Goal: Task Accomplishment & Management: Manage account settings

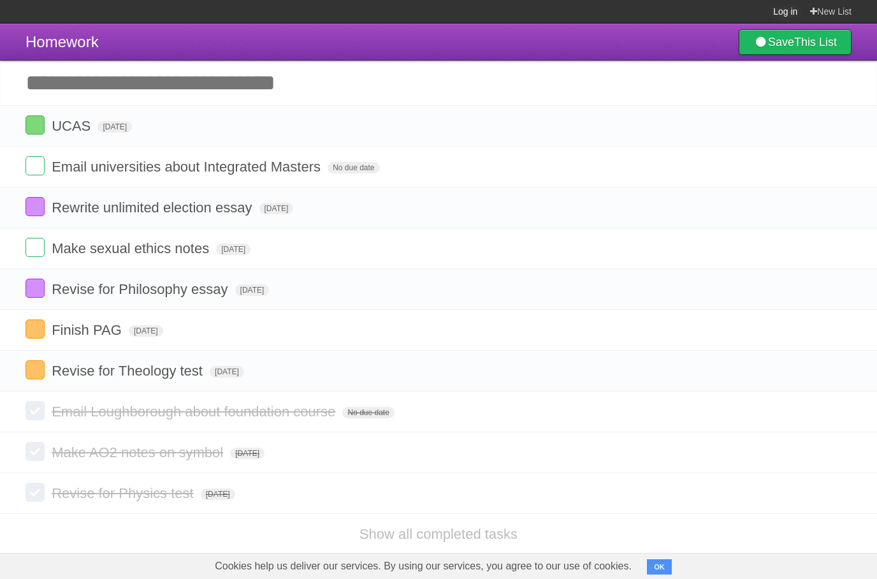
click at [780, 10] on link "Log in" at bounding box center [785, 11] width 24 height 23
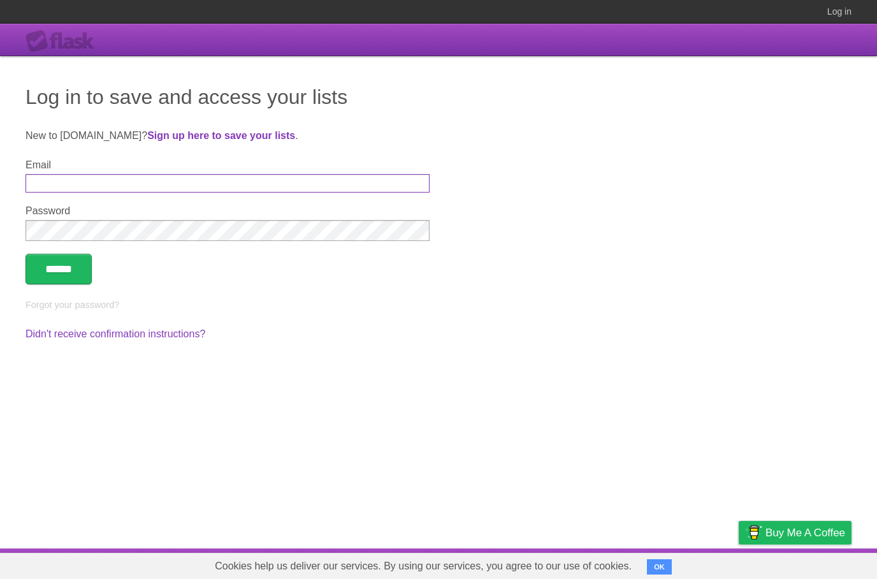
type input "**********"
click at [88, 265] on input "******" at bounding box center [58, 269] width 66 height 31
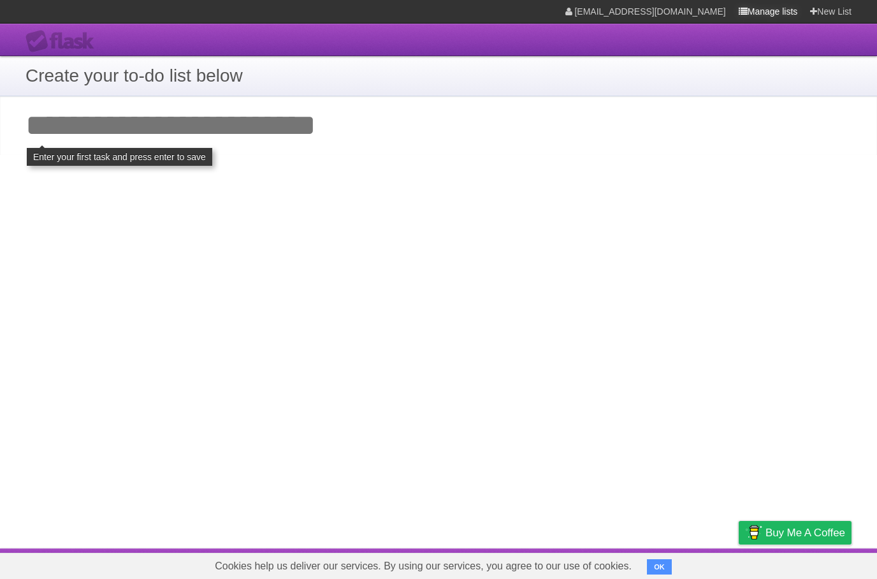
click at [762, 18] on link "Manage lists" at bounding box center [768, 11] width 59 height 23
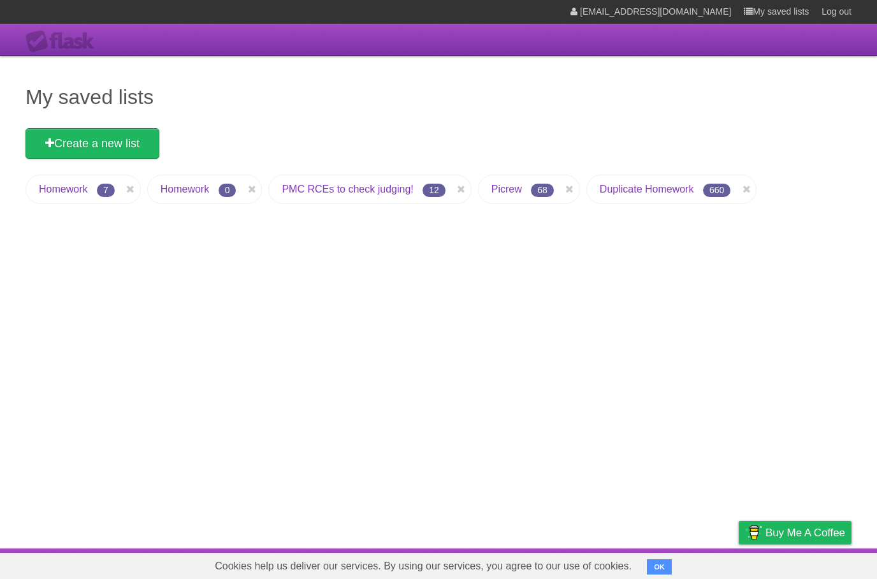
click at [96, 187] on li "Homework 7" at bounding box center [82, 189] width 115 height 29
click at [92, 182] on li "Homework 7" at bounding box center [82, 189] width 115 height 29
click at [75, 194] on link "Homework" at bounding box center [63, 189] width 48 height 11
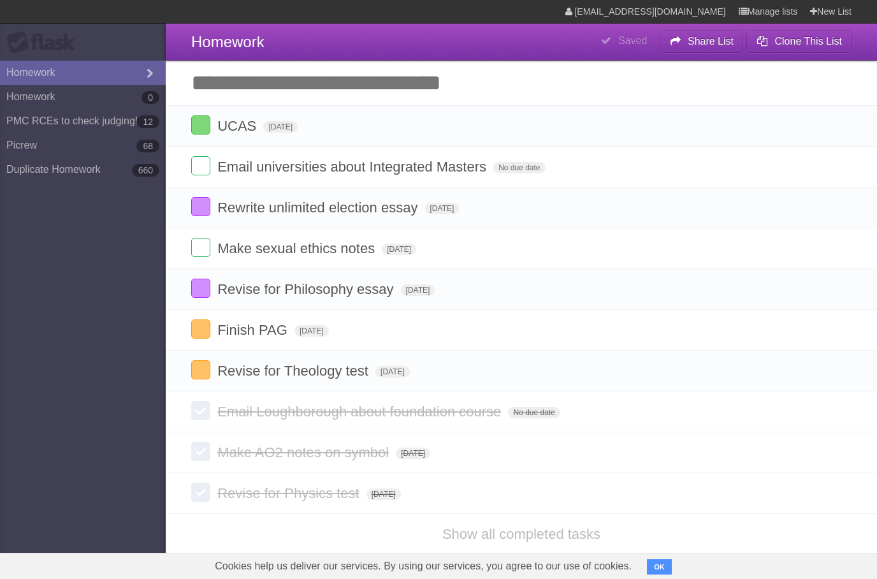
click at [108, 411] on aside "Flask Homework Homework 0 PMC RCEs to check judging! 12 Picrew 68 Duplicate Hom…" at bounding box center [83, 289] width 166 height 579
click at [508, 170] on span "No due date" at bounding box center [519, 167] width 52 height 11
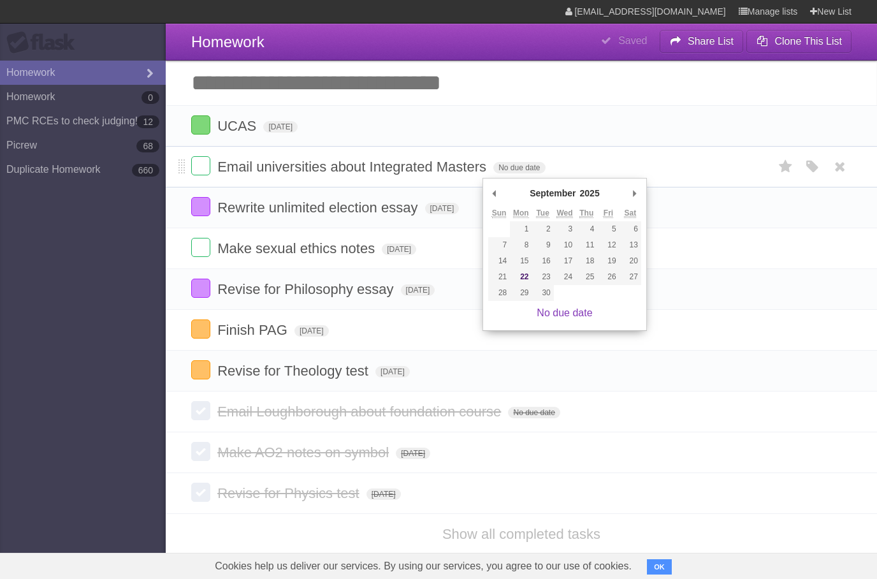
click at [534, 161] on form "Email universities about Integrated Masters No due date White Red Blue Green Pu…" at bounding box center [521, 166] width 660 height 21
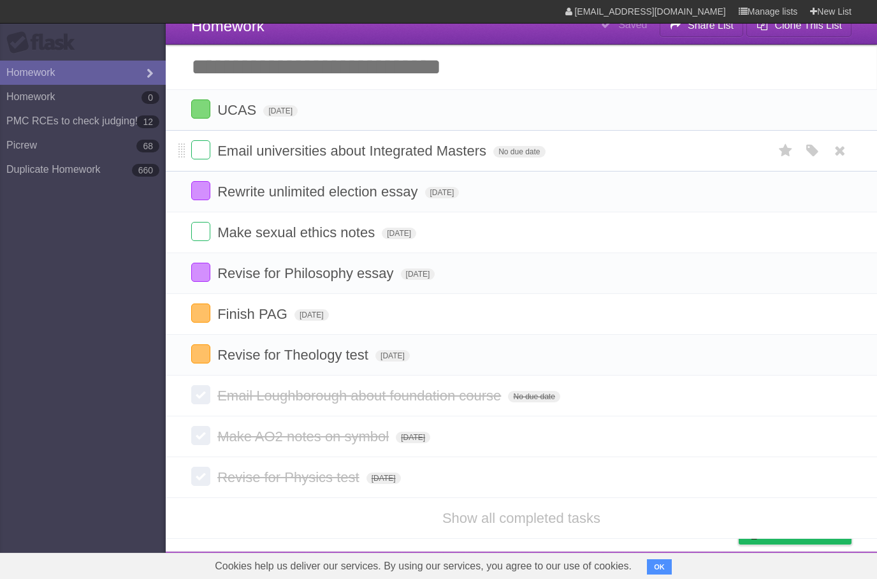
scroll to position [15, 0]
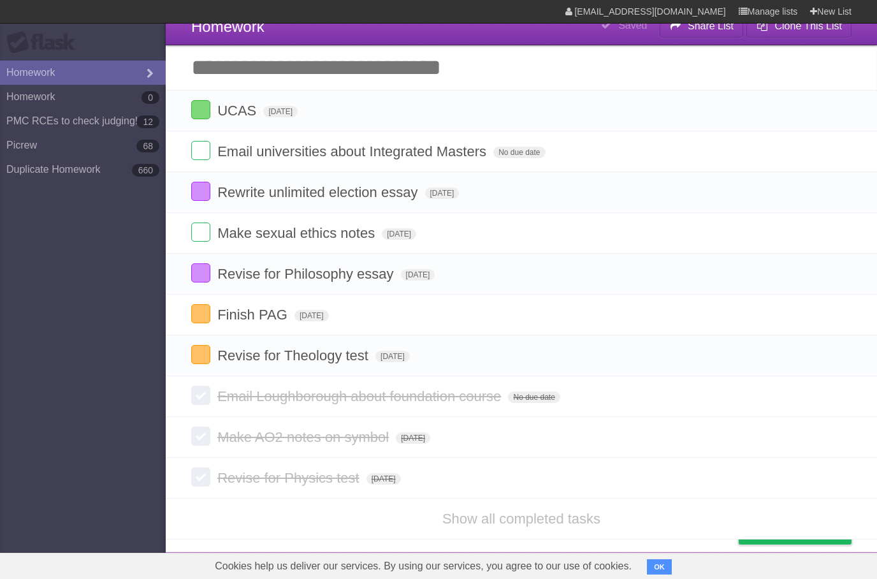
click at [655, 539] on li "Show all completed tasks" at bounding box center [521, 518] width 711 height 41
click at [647, 560] on button "OK" at bounding box center [659, 566] width 25 height 15
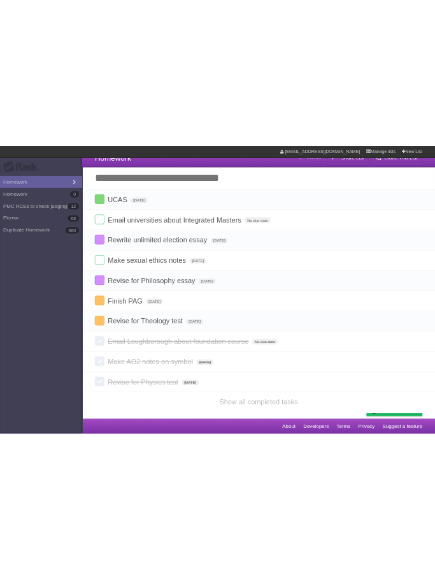
scroll to position [0, 0]
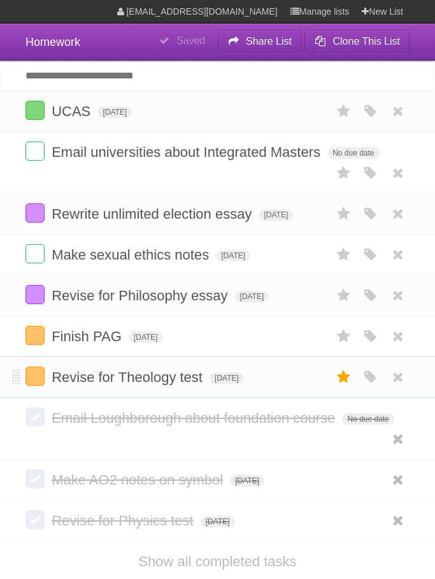
click at [352, 388] on label at bounding box center [344, 377] width 24 height 21
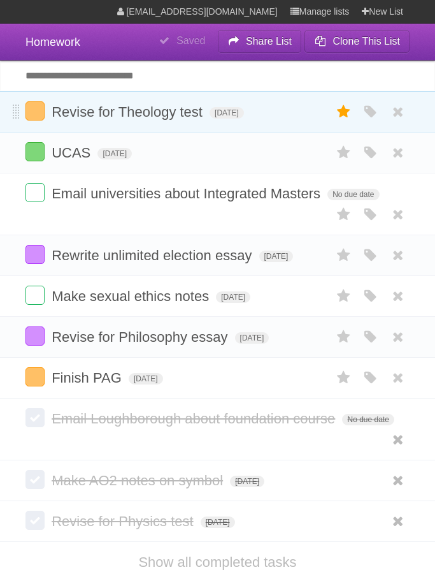
click at [353, 110] on label at bounding box center [344, 111] width 24 height 21
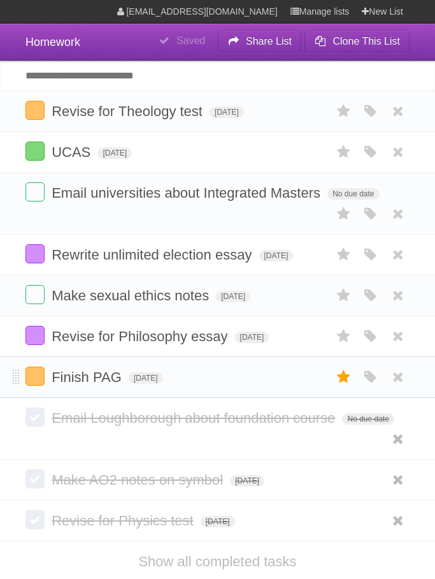
click at [354, 388] on label at bounding box center [344, 377] width 24 height 21
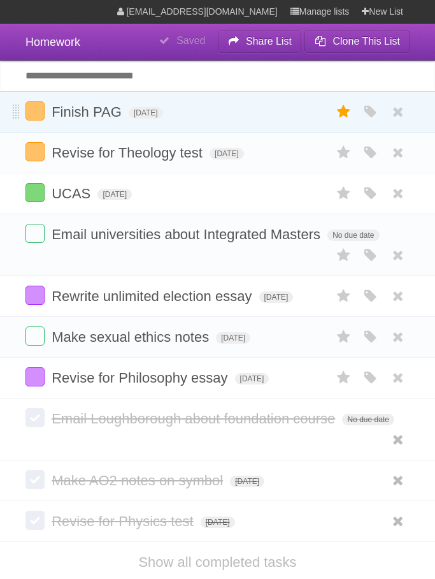
click at [340, 118] on icon at bounding box center [344, 111] width 18 height 21
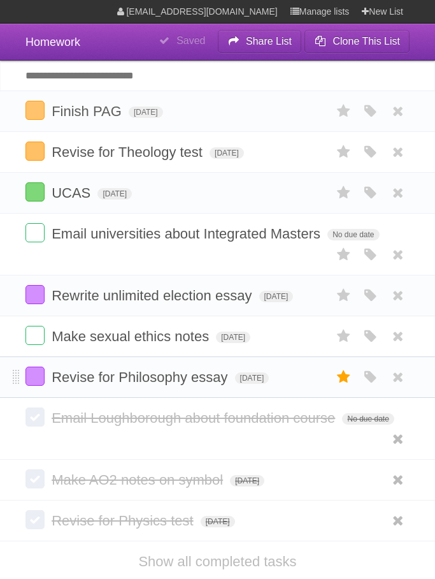
click at [346, 386] on icon at bounding box center [344, 377] width 18 height 21
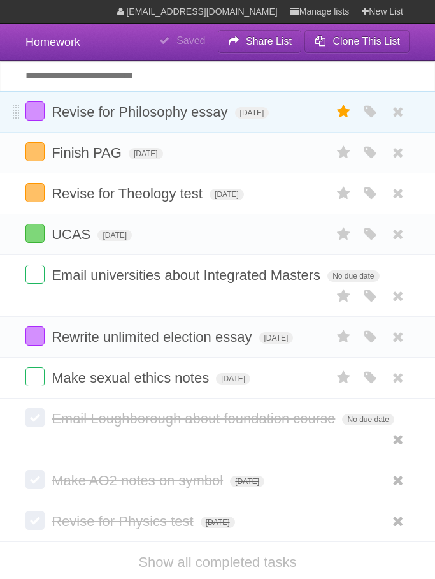
click at [344, 110] on icon at bounding box center [344, 111] width 18 height 21
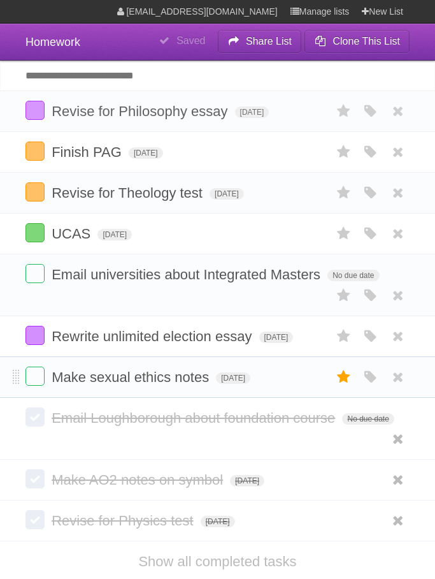
click at [346, 388] on icon at bounding box center [344, 377] width 18 height 21
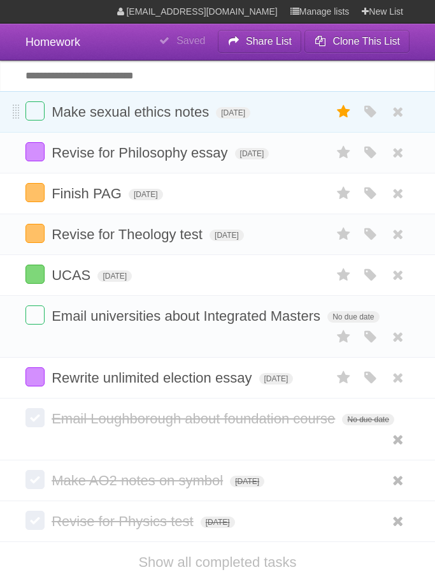
click at [343, 118] on icon at bounding box center [344, 111] width 18 height 21
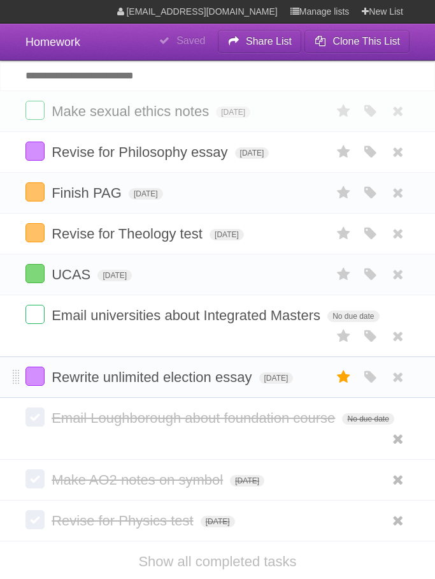
click at [351, 381] on icon at bounding box center [344, 377] width 18 height 21
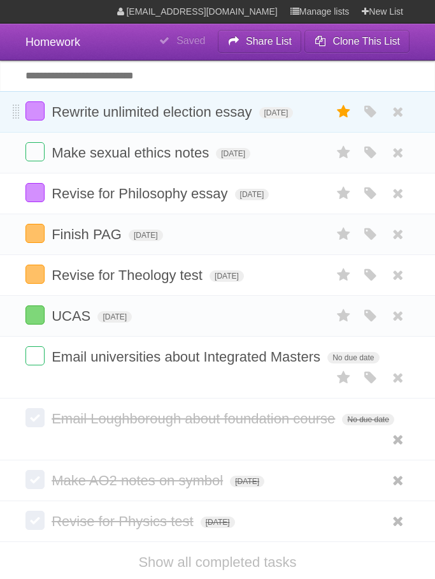
click at [338, 112] on icon at bounding box center [344, 111] width 18 height 21
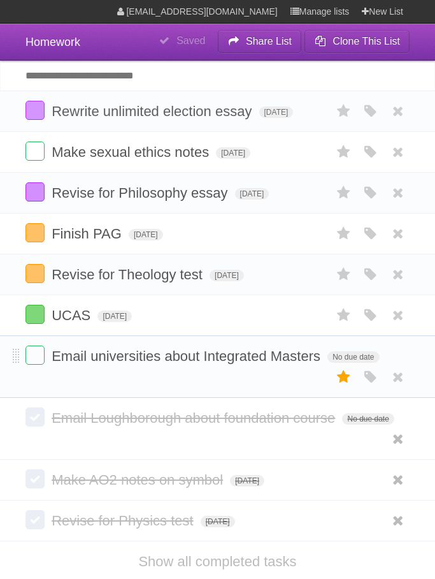
click at [345, 386] on icon at bounding box center [344, 377] width 18 height 21
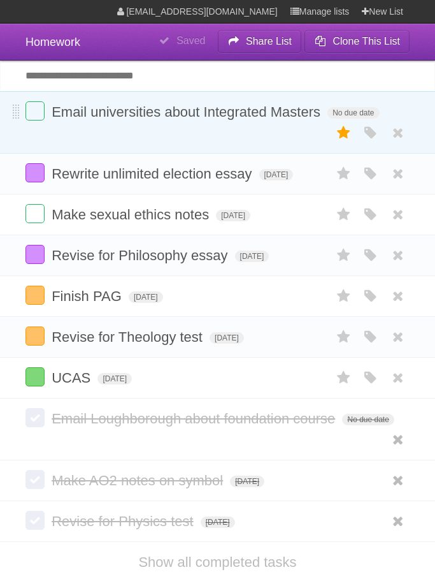
click at [348, 128] on icon at bounding box center [344, 132] width 18 height 21
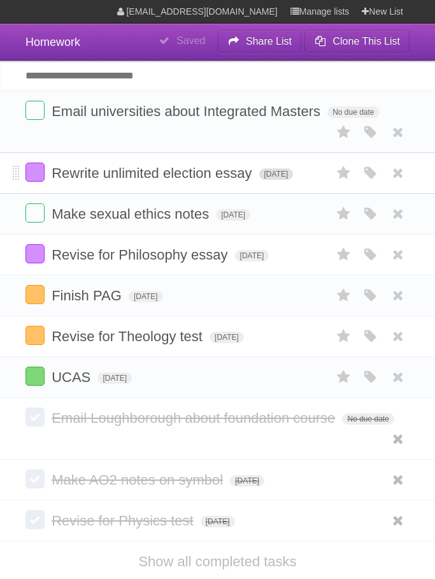
click at [294, 178] on span "[DATE]" at bounding box center [276, 173] width 34 height 11
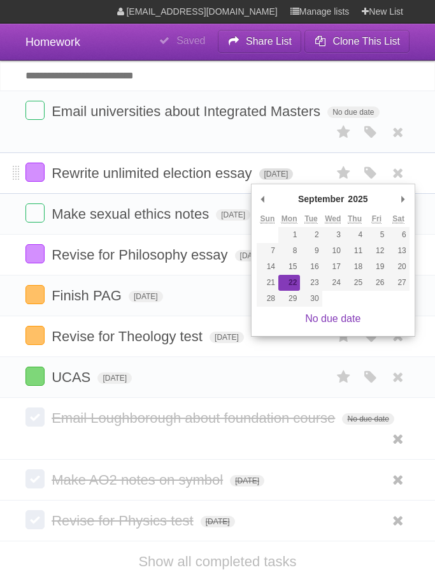
type span "[DATE]"
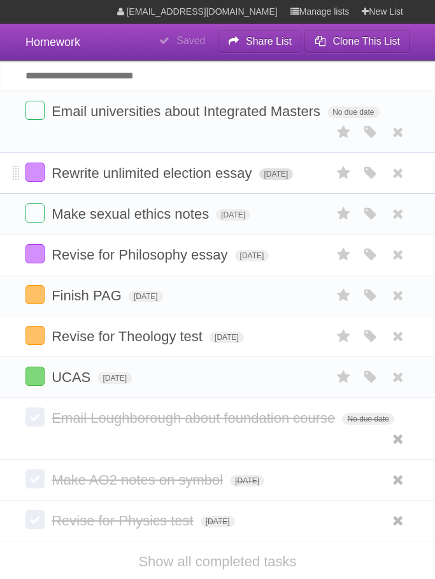
click at [294, 176] on span "[DATE]" at bounding box center [276, 173] width 34 height 11
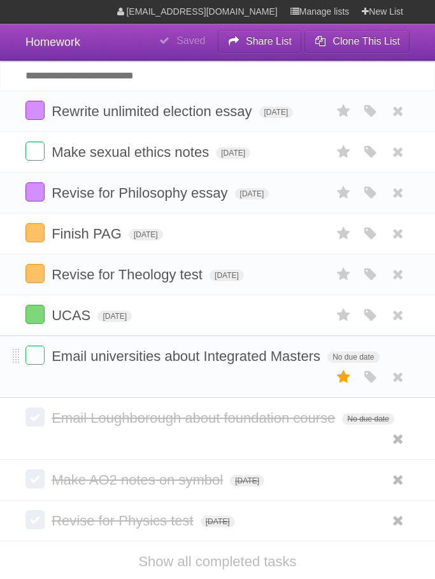
click at [352, 388] on label at bounding box center [344, 377] width 24 height 21
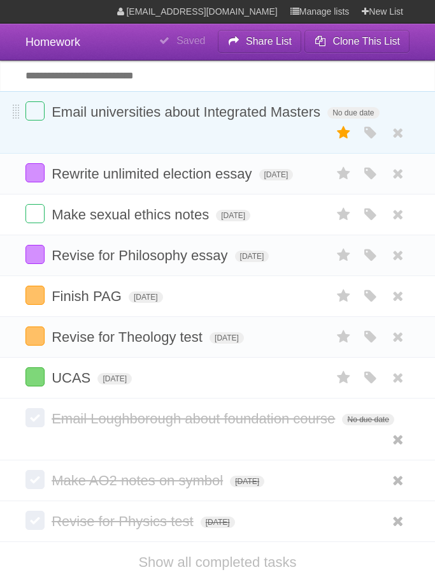
click at [344, 131] on icon at bounding box center [344, 132] width 18 height 21
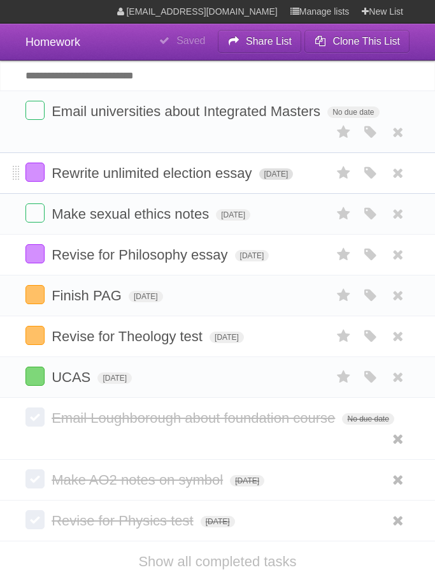
click at [294, 178] on span "[DATE]" at bounding box center [276, 173] width 34 height 11
click at [292, 177] on span "[DATE]" at bounding box center [276, 173] width 34 height 11
click at [282, 175] on span "[DATE]" at bounding box center [276, 173] width 34 height 11
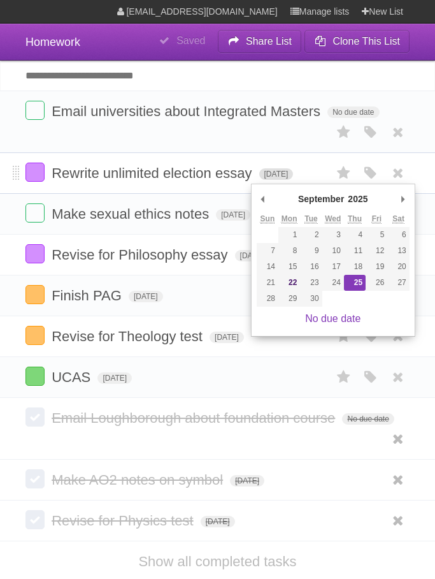
type span "[DATE]"
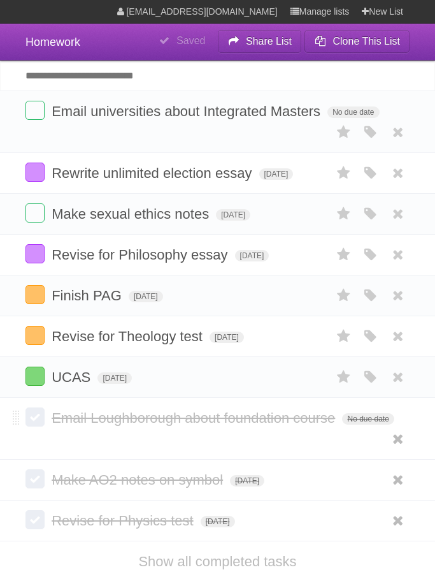
click at [329, 444] on li "Email Loughborough about foundation course No due date White Red Blue Green Pur…" at bounding box center [217, 429] width 435 height 62
click at [379, 221] on icon "button" at bounding box center [371, 214] width 18 height 17
click at [299, 219] on label "Purple" at bounding box center [298, 214] width 14 height 14
click at [364, 231] on li "Make sexual ethics notes Wed Sep 24 2025 White Red Blue Green Purple Orange" at bounding box center [217, 213] width 435 height 41
click at [270, 252] on form "Revise for Philosophy essay Wed Sep 24 2025 White Red Blue Green Purple Orange" at bounding box center [217, 254] width 384 height 21
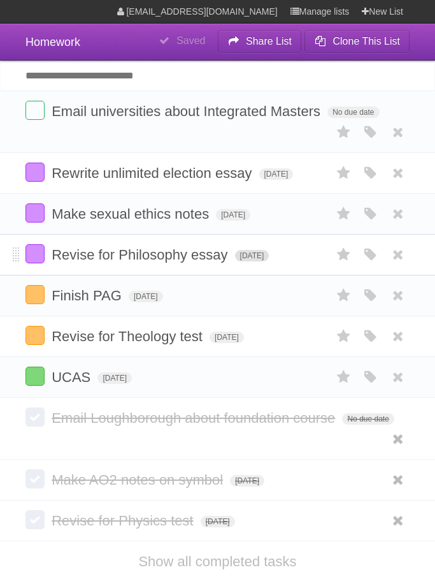
click at [270, 261] on span "[DATE]" at bounding box center [252, 255] width 34 height 11
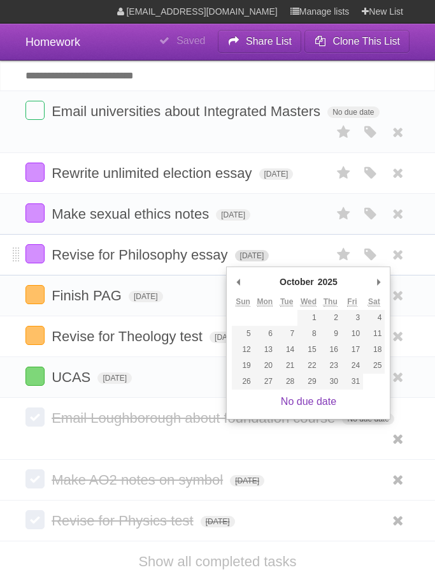
type span "Wed Oct 01 2025"
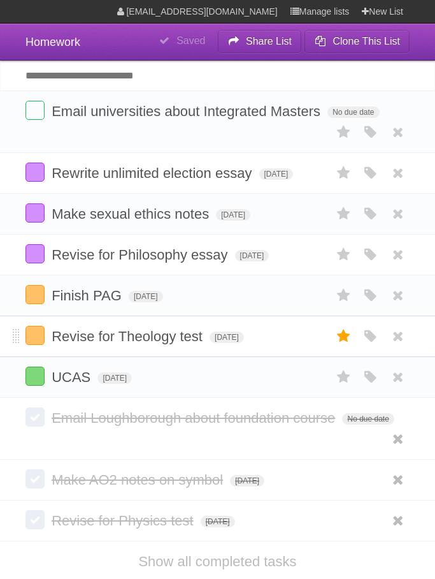
click at [337, 347] on icon at bounding box center [344, 336] width 18 height 21
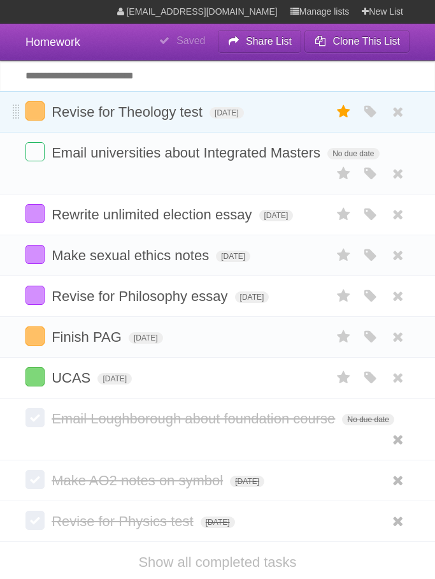
click at [340, 114] on icon at bounding box center [344, 111] width 18 height 21
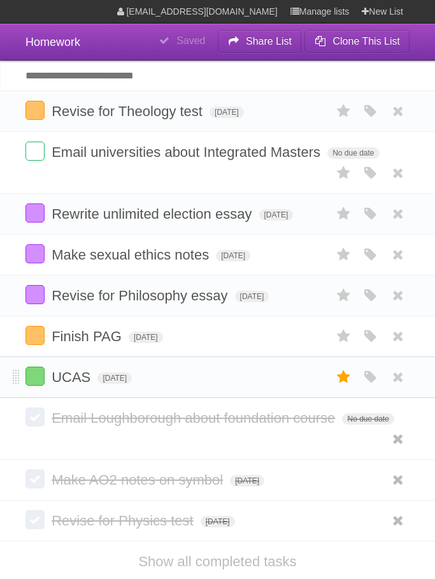
click at [348, 388] on icon at bounding box center [344, 377] width 18 height 21
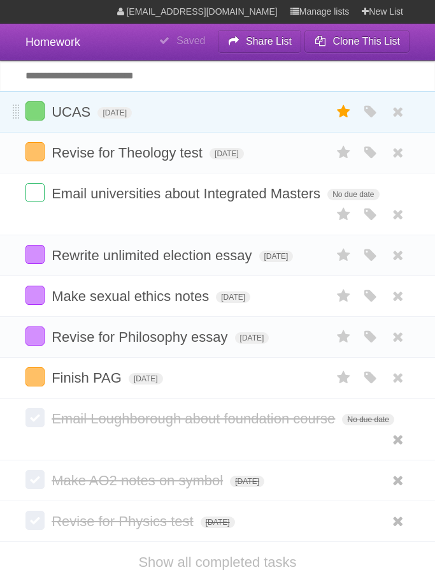
click at [345, 120] on icon at bounding box center [344, 111] width 18 height 21
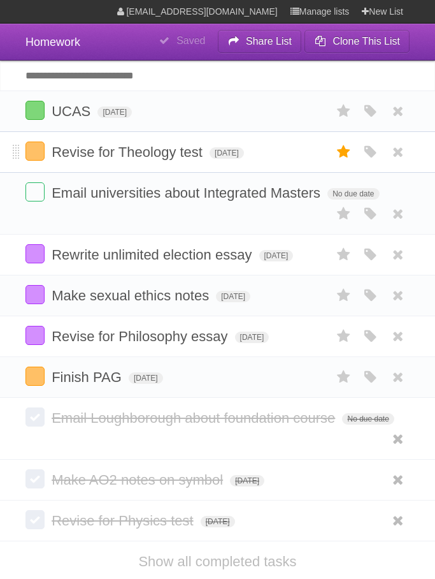
click at [340, 163] on icon at bounding box center [344, 152] width 18 height 21
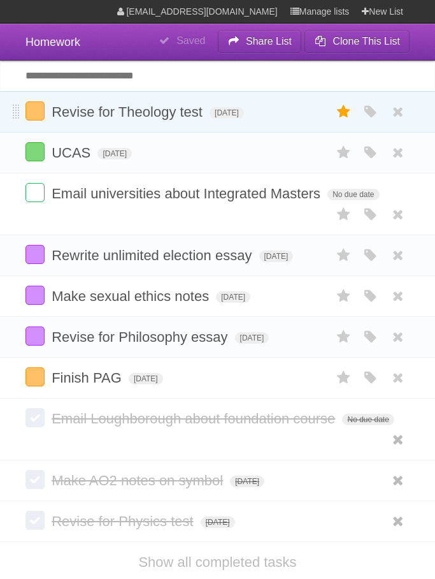
click at [350, 115] on icon at bounding box center [344, 111] width 18 height 21
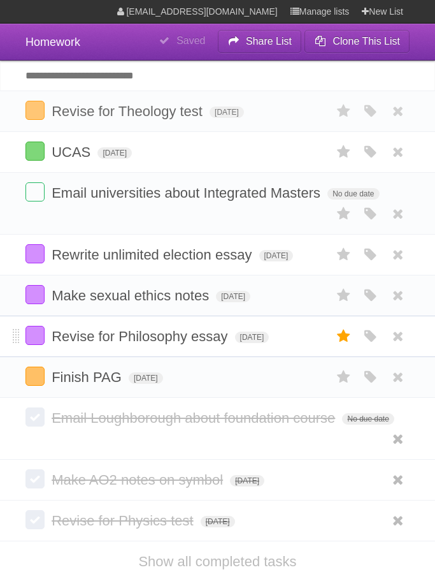
click at [345, 347] on icon at bounding box center [344, 336] width 18 height 21
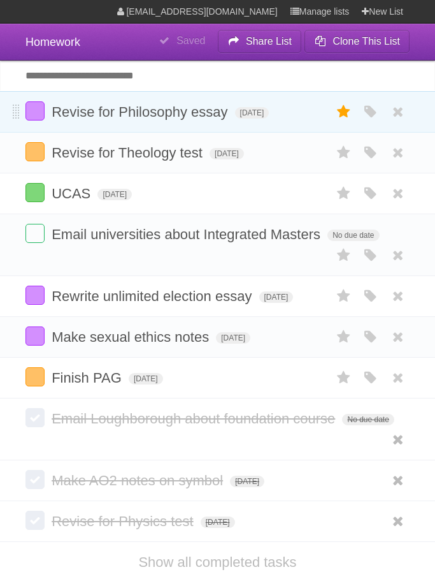
click at [347, 114] on icon at bounding box center [344, 111] width 18 height 21
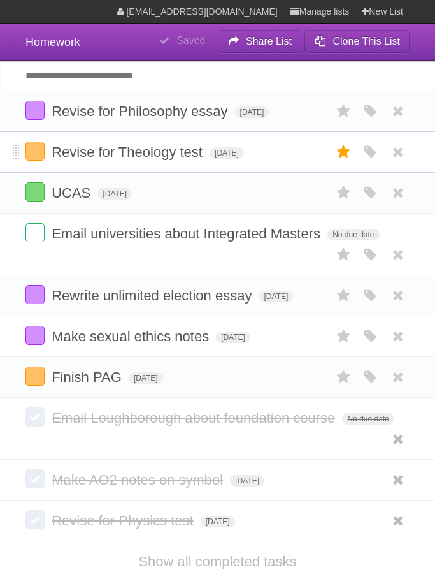
click at [347, 148] on icon at bounding box center [344, 152] width 18 height 21
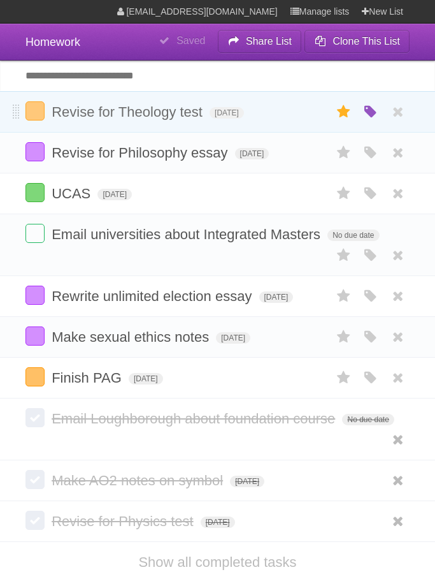
click at [363, 111] on icon "button" at bounding box center [371, 112] width 18 height 17
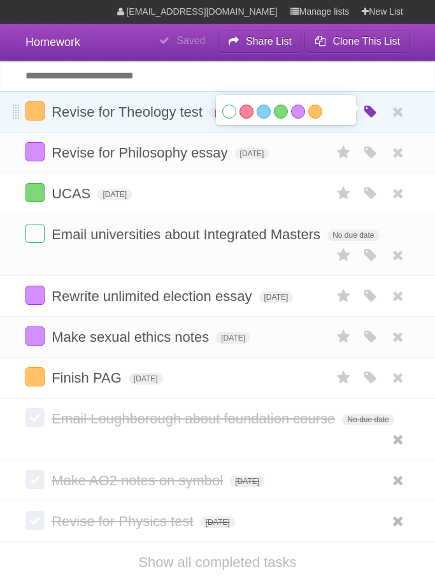
click at [377, 109] on icon "button" at bounding box center [371, 112] width 18 height 17
click at [353, 111] on label at bounding box center [344, 111] width 24 height 21
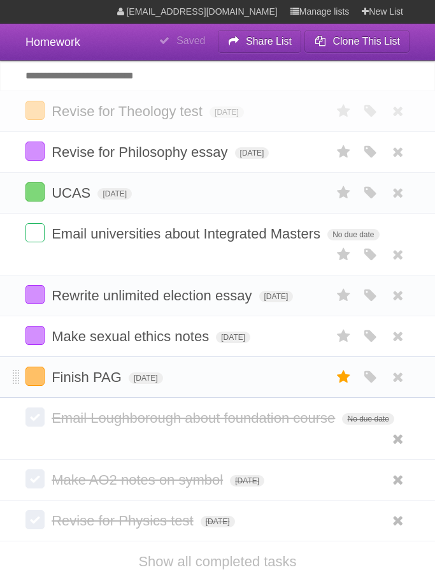
click at [354, 388] on label at bounding box center [344, 377] width 24 height 21
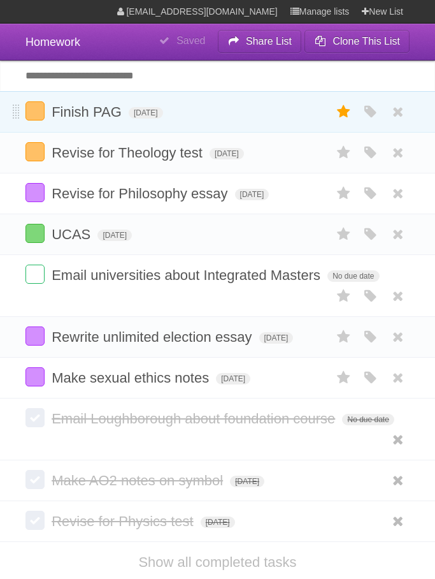
click at [344, 118] on icon at bounding box center [344, 111] width 18 height 21
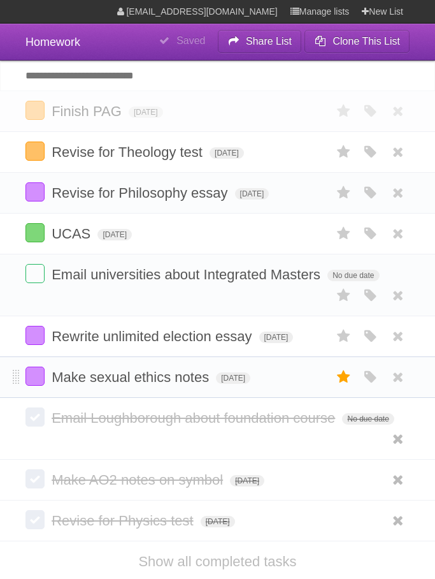
click at [353, 388] on label at bounding box center [344, 377] width 24 height 21
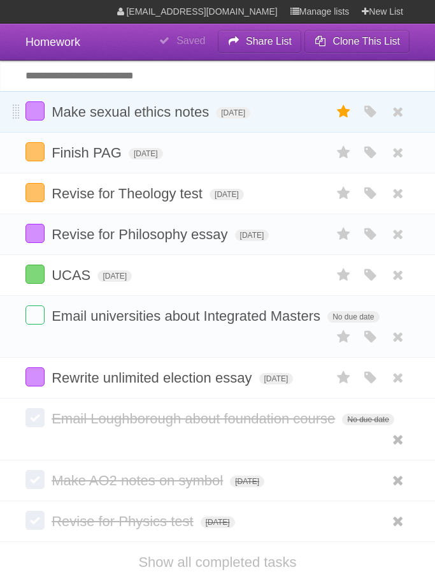
click at [345, 117] on icon at bounding box center [344, 111] width 18 height 21
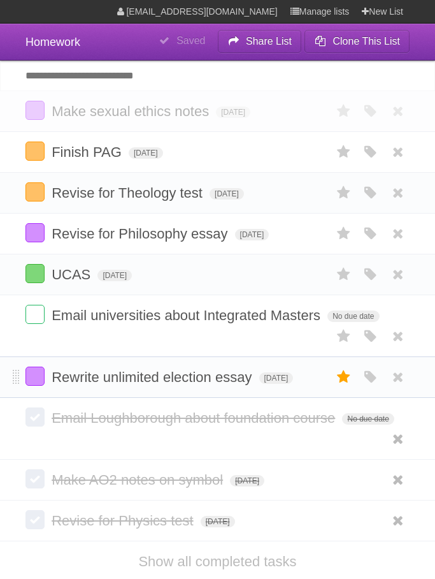
click at [343, 388] on icon at bounding box center [344, 377] width 18 height 21
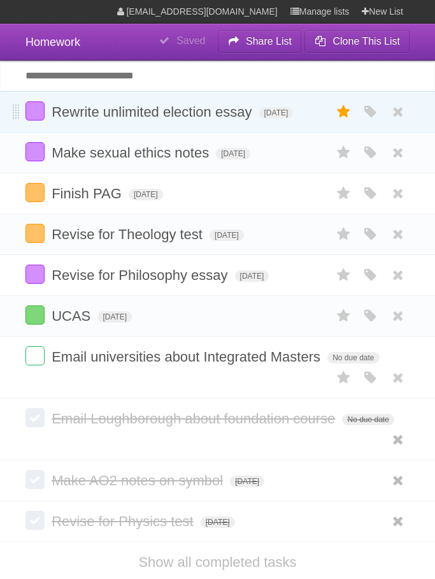
click at [347, 116] on icon at bounding box center [344, 111] width 18 height 21
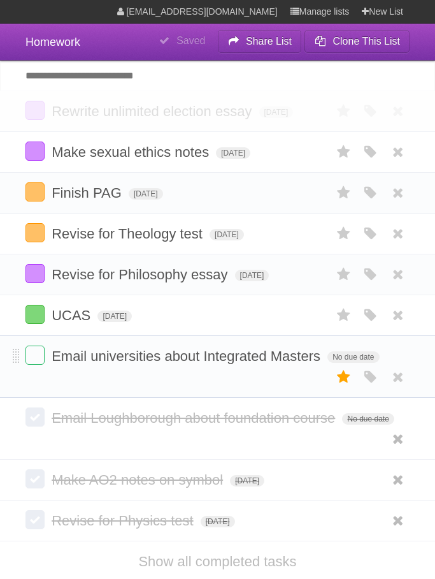
click at [347, 388] on icon at bounding box center [344, 377] width 18 height 21
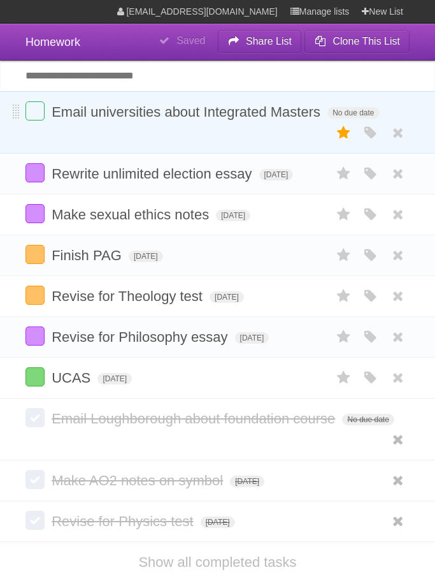
click at [351, 133] on icon at bounding box center [344, 132] width 18 height 21
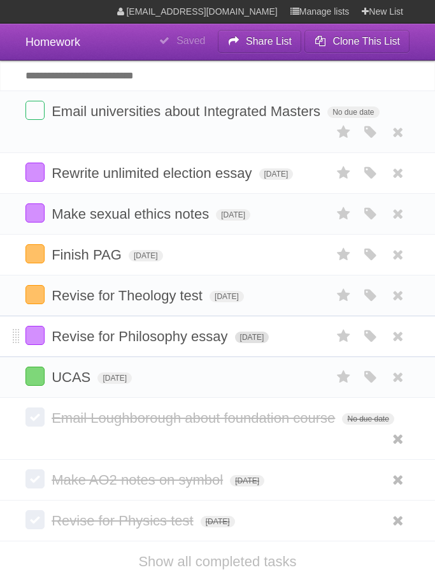
click at [270, 340] on span "Wed Oct 01 2025" at bounding box center [252, 336] width 34 height 11
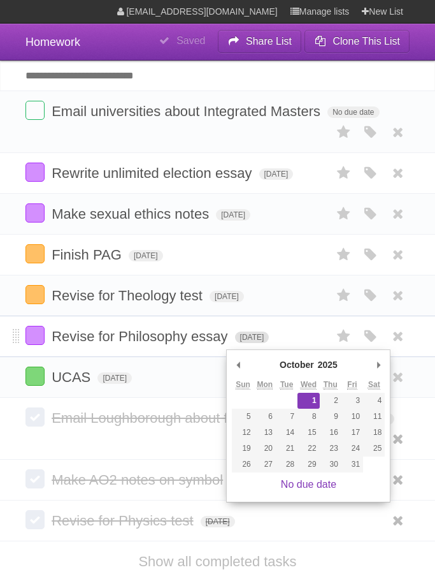
click at [270, 343] on span "Wed Oct 01 2025" at bounding box center [252, 336] width 34 height 11
click at [326, 343] on ul "White Red Blue Green Purple Orange" at bounding box center [366, 336] width 85 height 21
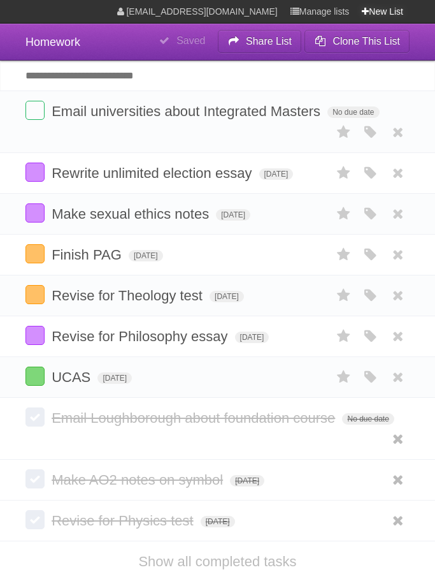
click at [388, 4] on link "New List" at bounding box center [382, 11] width 41 height 23
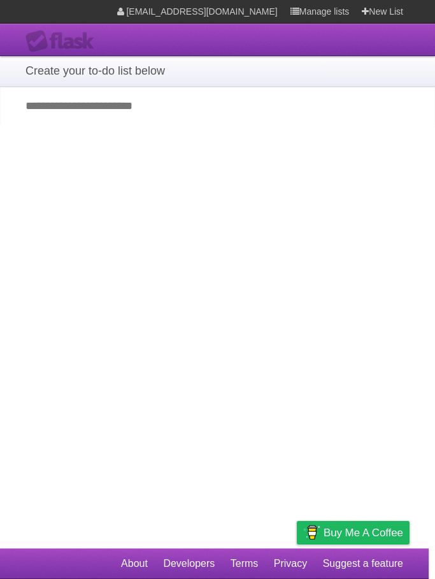
click at [319, 13] on link "Manage lists" at bounding box center [320, 11] width 59 height 23
click at [324, 22] on link "Manage lists" at bounding box center [320, 11] width 59 height 23
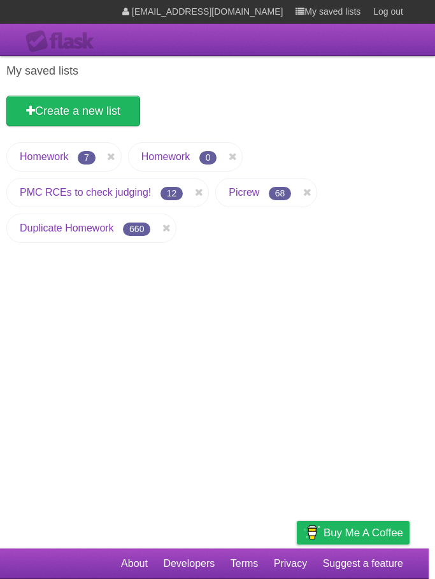
click at [68, 159] on link "Homework" at bounding box center [44, 156] width 48 height 11
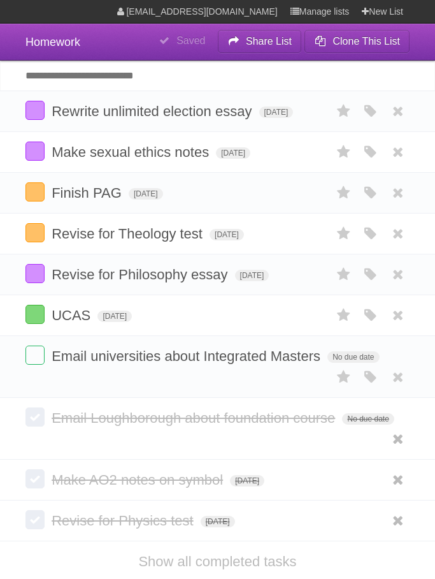
type input "*"
click at [121, 18] on section "islajmorris@icloud.com Manage lists New List" at bounding box center [217, 12] width 435 height 24
